Goal: Task Accomplishment & Management: Manage account settings

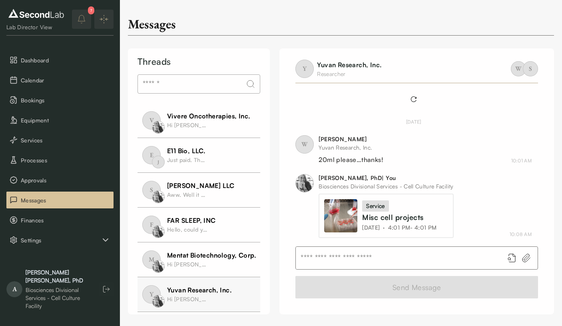
scroll to position [475, 0]
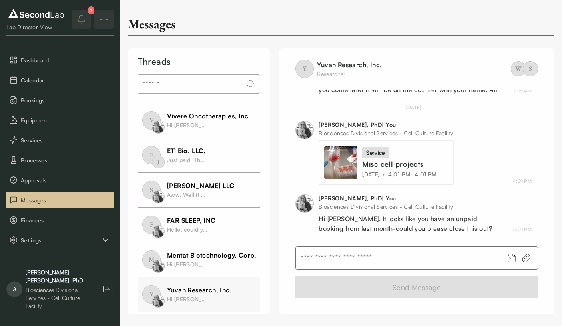
click at [30, 62] on span "Dashboard" at bounding box center [65, 60] width 89 height 8
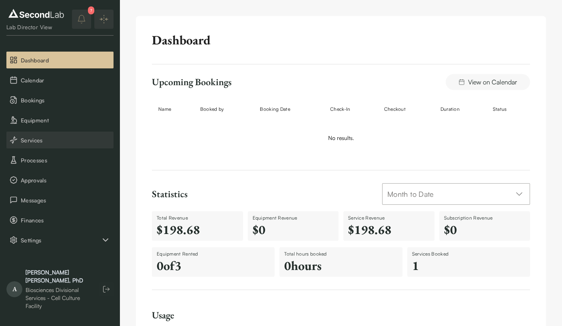
click at [52, 139] on span "Services" at bounding box center [65, 140] width 89 height 8
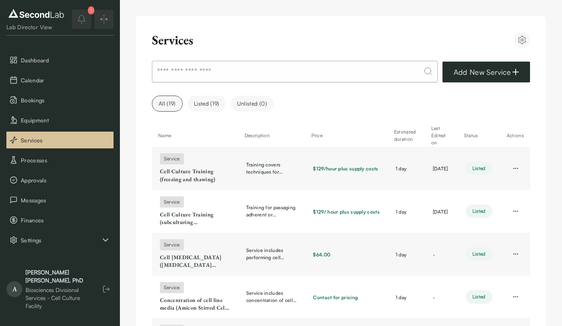
click at [40, 16] on img at bounding box center [36, 13] width 60 height 13
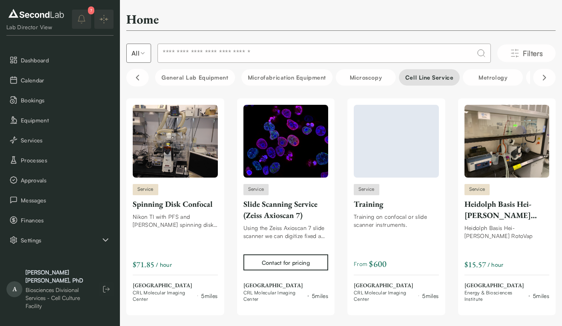
click at [440, 70] on button "Cell line service" at bounding box center [429, 77] width 61 height 16
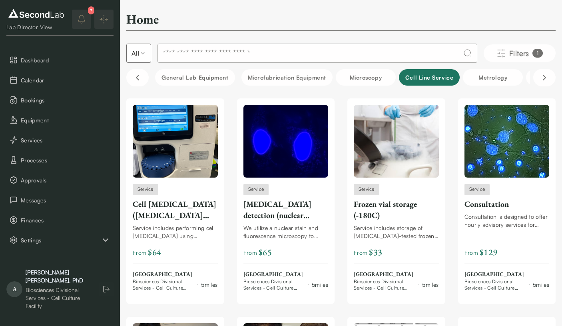
click at [432, 76] on button "Cell line service" at bounding box center [429, 77] width 61 height 16
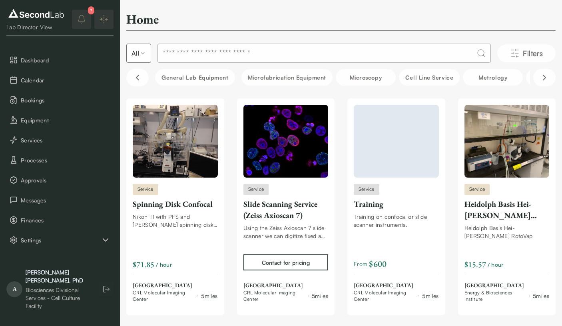
click at [337, 50] on input at bounding box center [323, 53] width 333 height 19
type input "****"
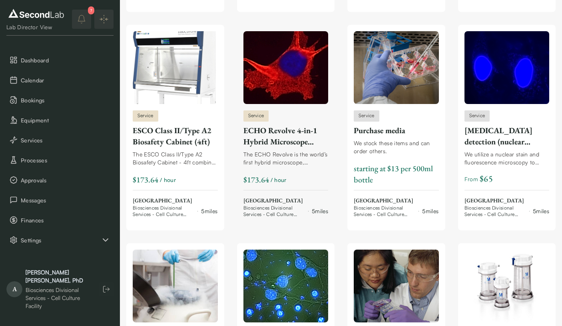
scroll to position [1614, 0]
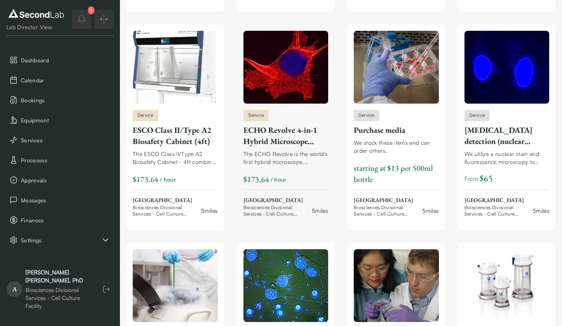
click at [285, 69] on img at bounding box center [285, 67] width 85 height 73
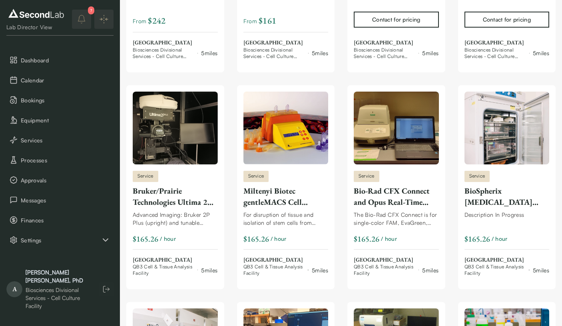
scroll to position [435, 0]
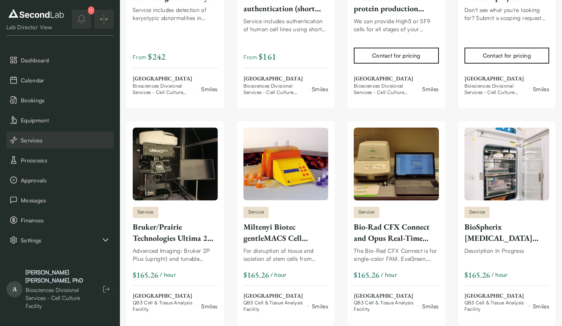
click at [48, 139] on span "Services" at bounding box center [65, 140] width 89 height 8
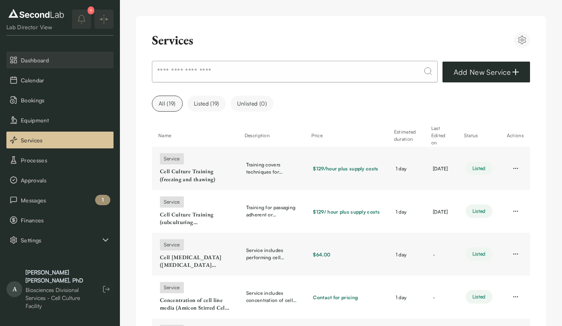
click at [46, 64] on span "Dashboard" at bounding box center [65, 60] width 89 height 8
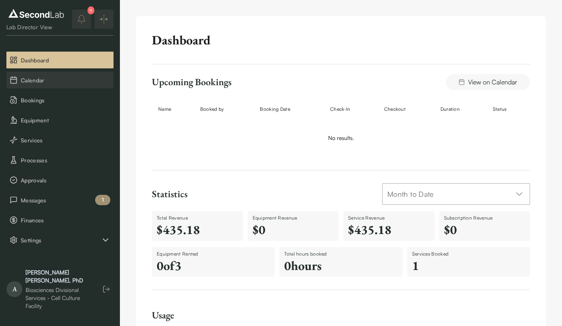
click at [46, 80] on span "Calendar" at bounding box center [65, 80] width 89 height 8
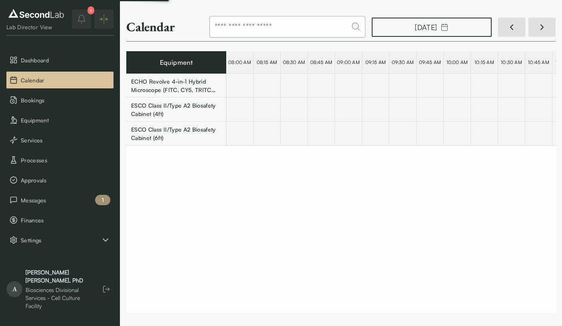
scroll to position [0, 15644]
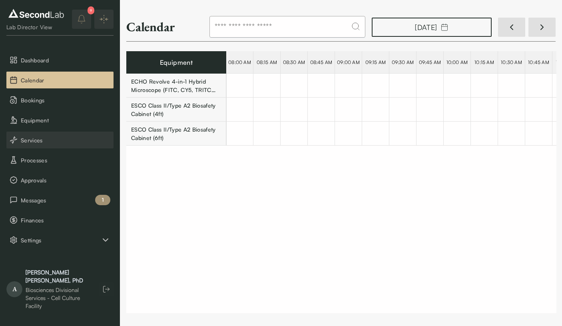
click at [43, 137] on span "Services" at bounding box center [65, 140] width 89 height 8
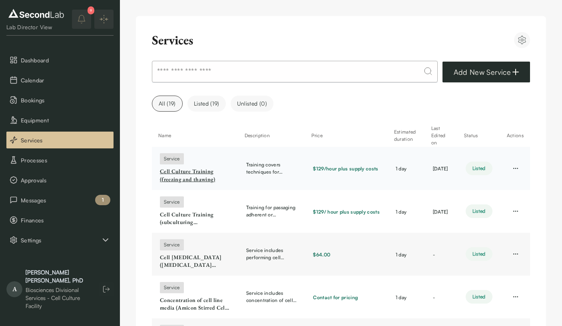
click at [199, 169] on link "Cell Culture Training (freezing and thawing)" at bounding box center [195, 175] width 70 height 16
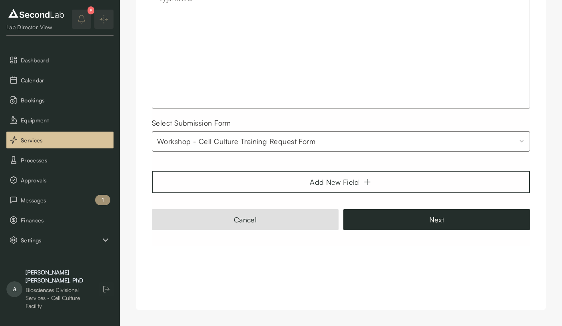
scroll to position [1455, 0]
click at [391, 222] on button "Next" at bounding box center [436, 219] width 187 height 21
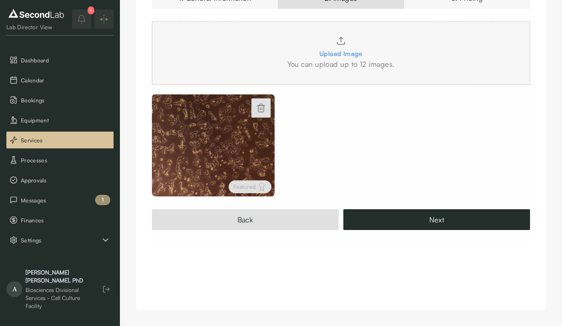
scroll to position [100, 0]
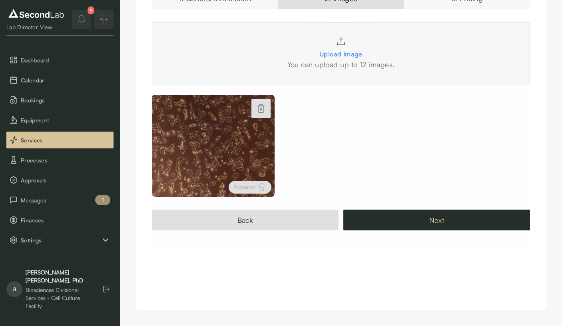
click at [391, 222] on button "Next" at bounding box center [436, 219] width 187 height 21
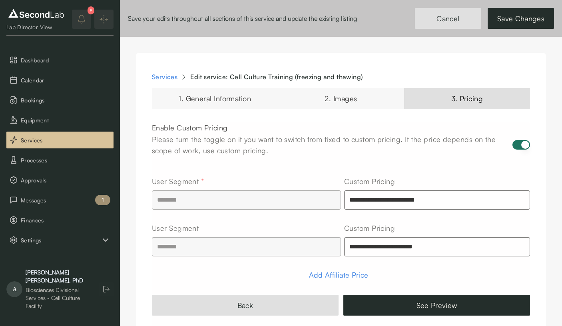
scroll to position [0, 0]
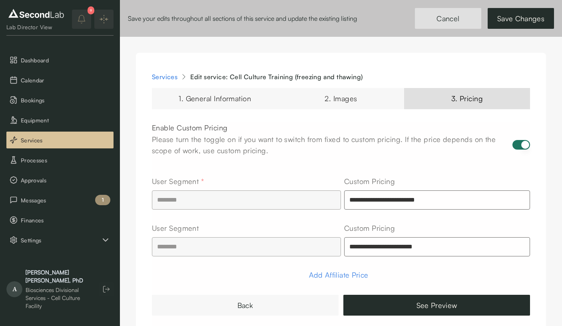
click at [293, 308] on button "Back" at bounding box center [245, 304] width 187 height 21
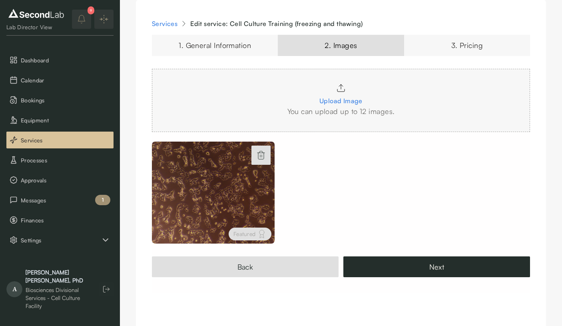
scroll to position [55, 0]
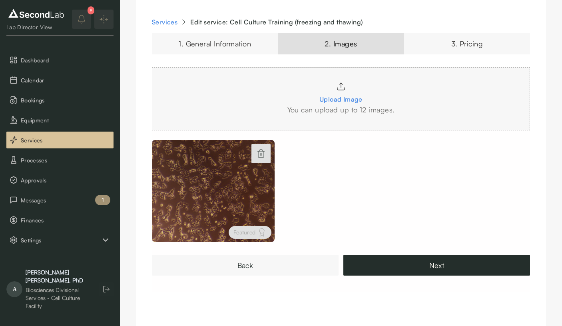
click at [297, 269] on button "Back" at bounding box center [245, 264] width 187 height 21
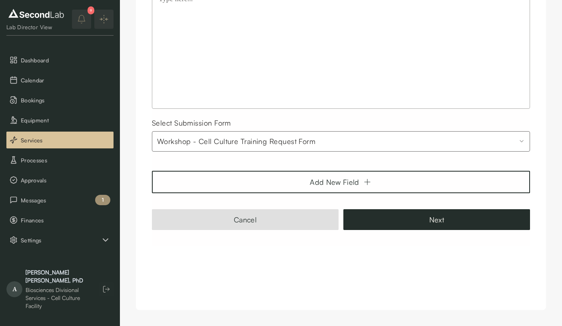
scroll to position [1455, 0]
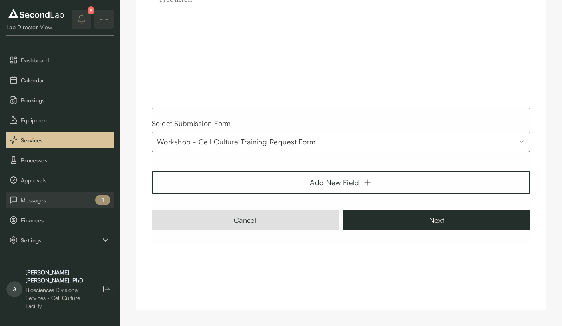
click at [63, 198] on span "Messages" at bounding box center [65, 200] width 89 height 8
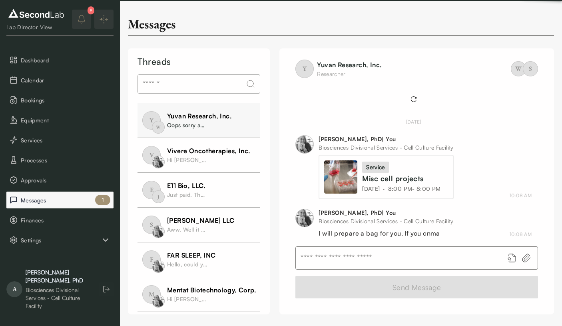
scroll to position [475, 0]
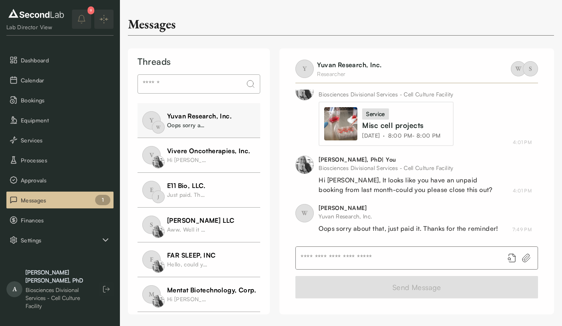
click at [331, 260] on input "text" at bounding box center [397, 257] width 202 height 22
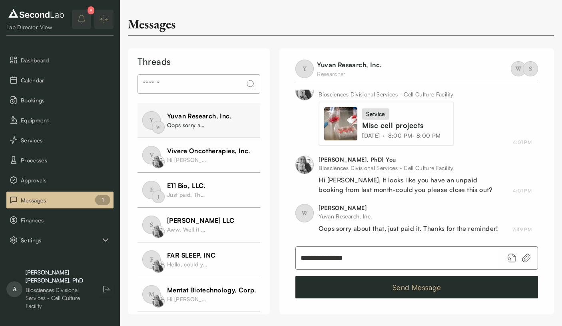
type input "**********"
click at [360, 292] on button "Send Message" at bounding box center [416, 287] width 242 height 22
